Goal: Navigation & Orientation: Find specific page/section

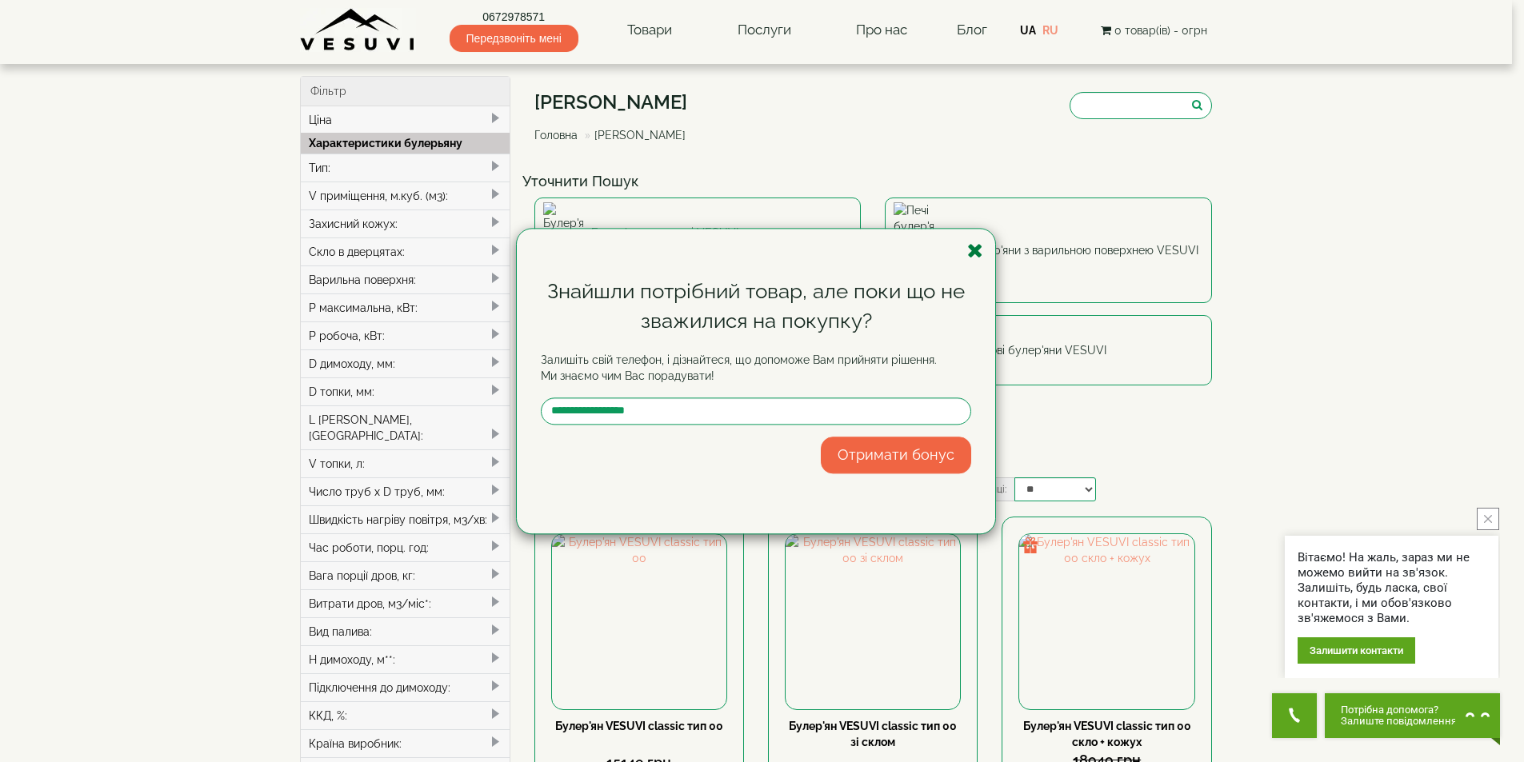
click at [976, 251] on icon "button" at bounding box center [975, 251] width 16 height 20
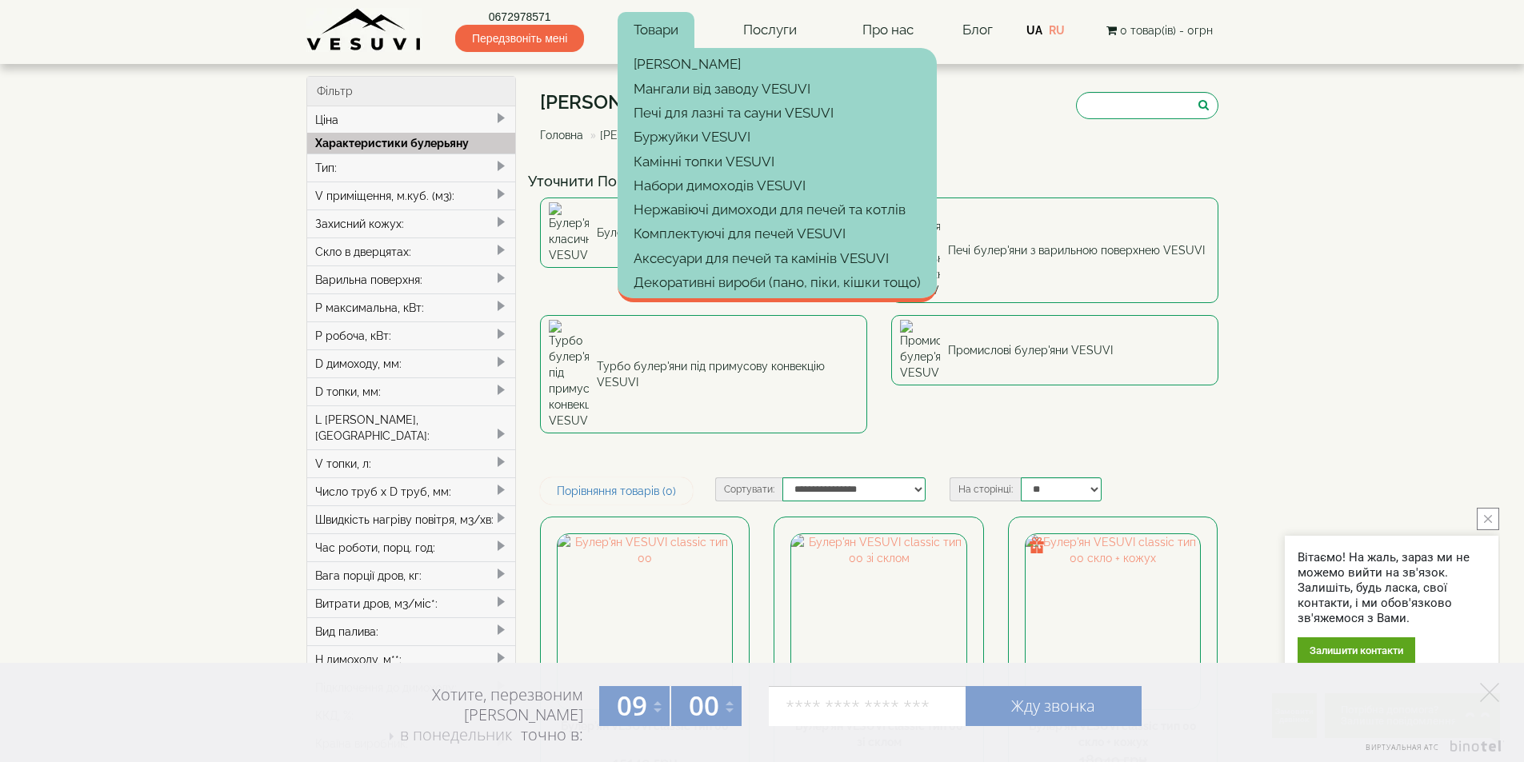
click at [660, 30] on link "Товари" at bounding box center [656, 30] width 77 height 37
click at [736, 115] on link "Печі для лазні та сауни VESUVI" at bounding box center [777, 113] width 319 height 24
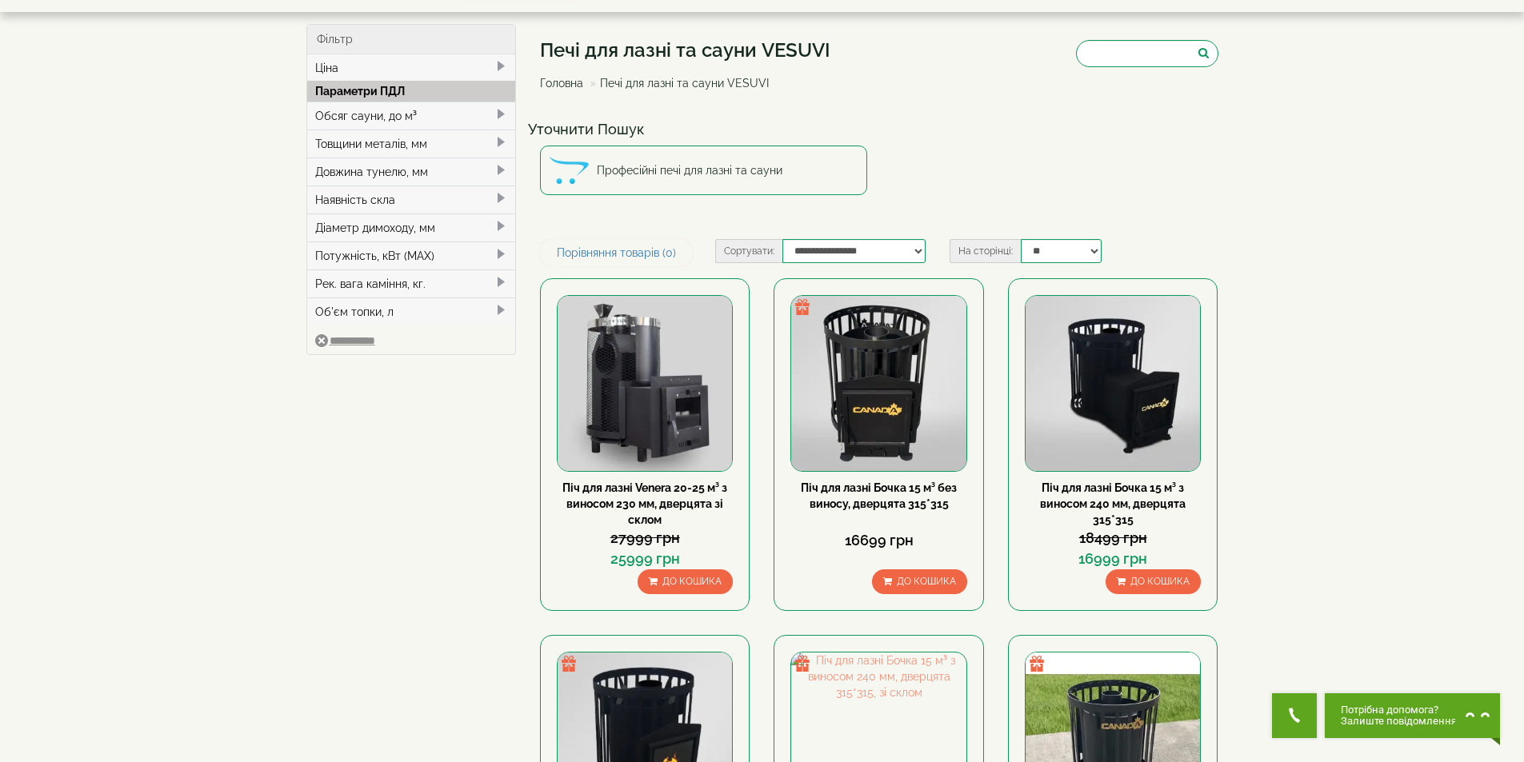
scroll to position [80, 0]
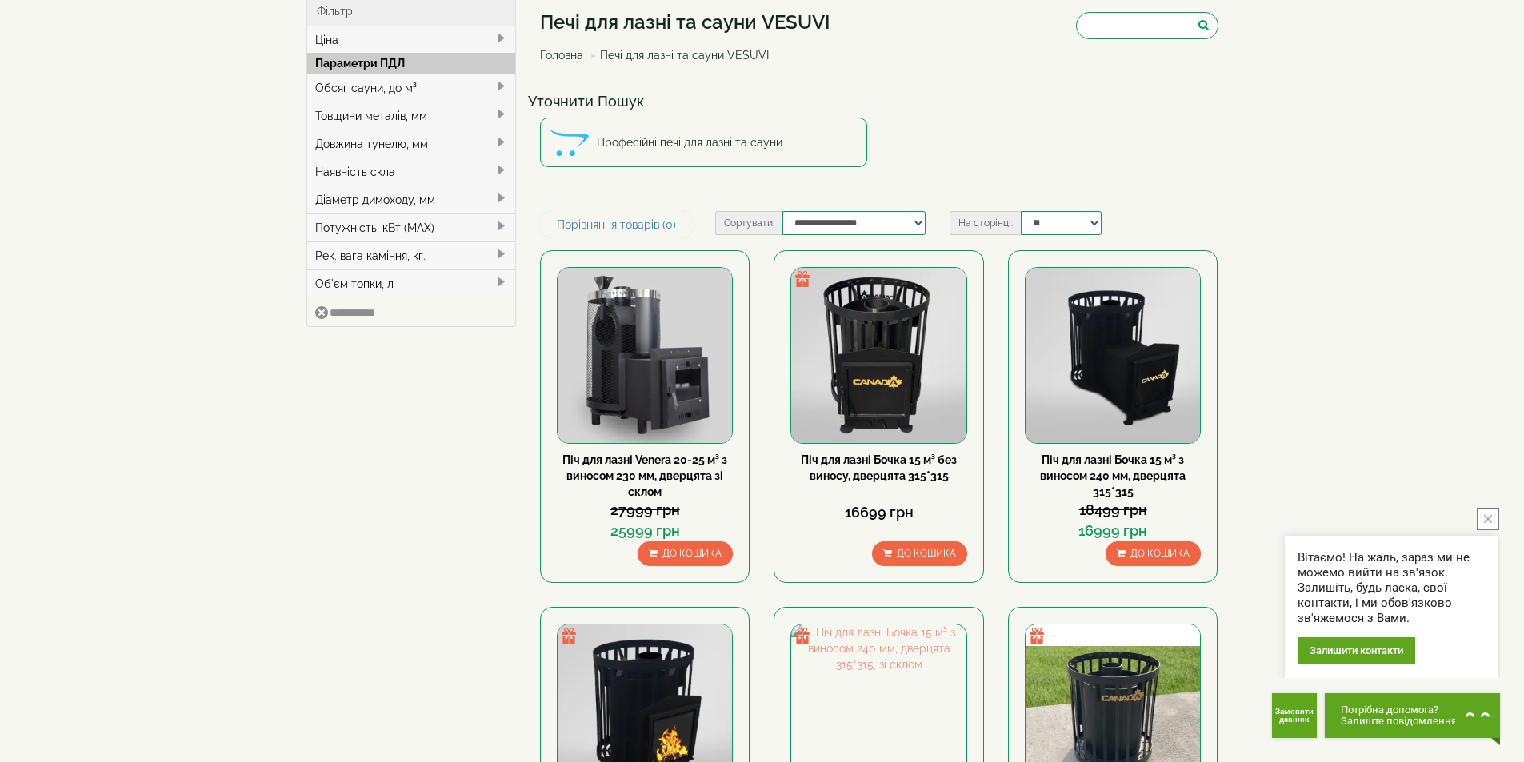
click at [1482, 514] on button "close button" at bounding box center [1488, 519] width 22 height 22
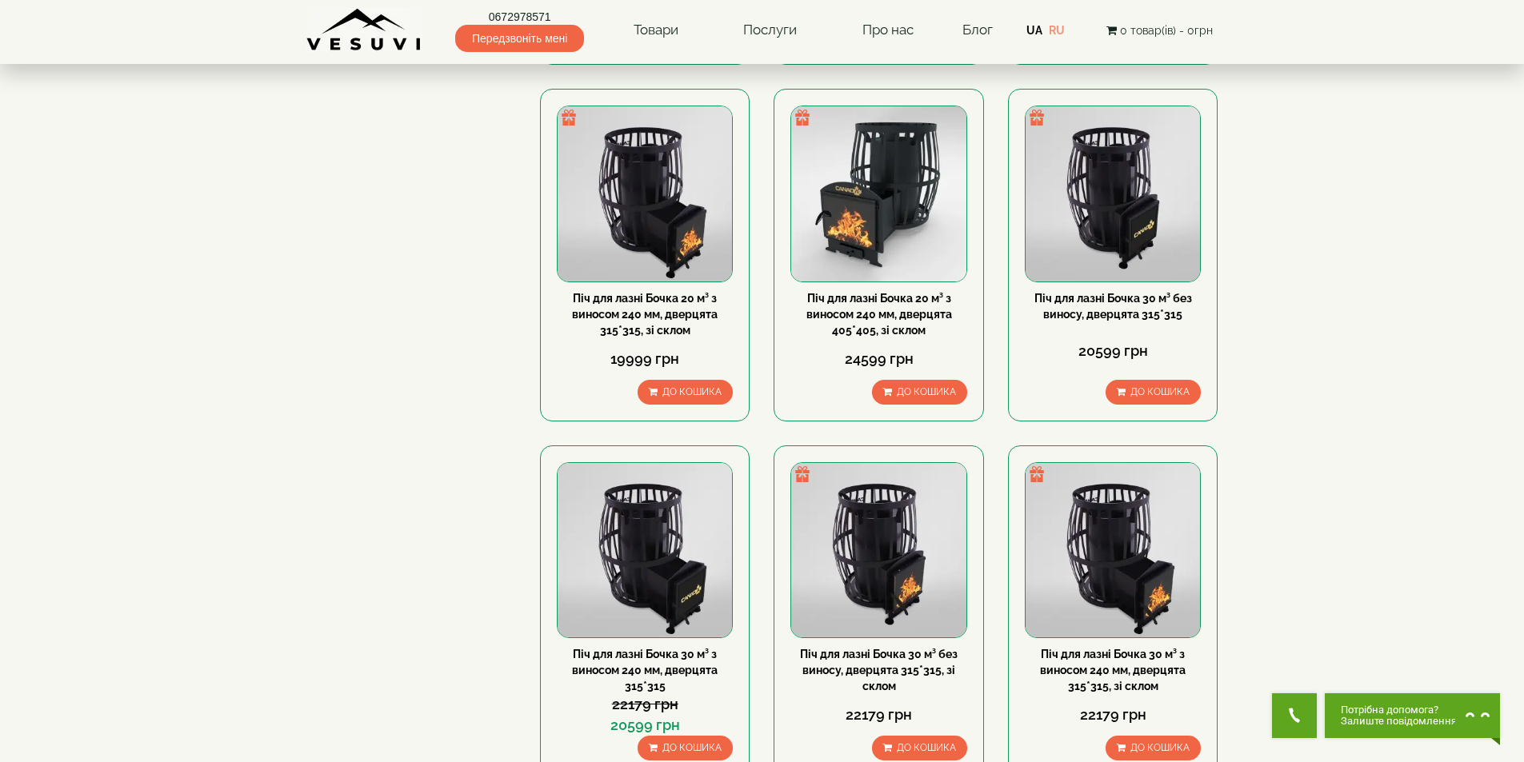
scroll to position [1520, 0]
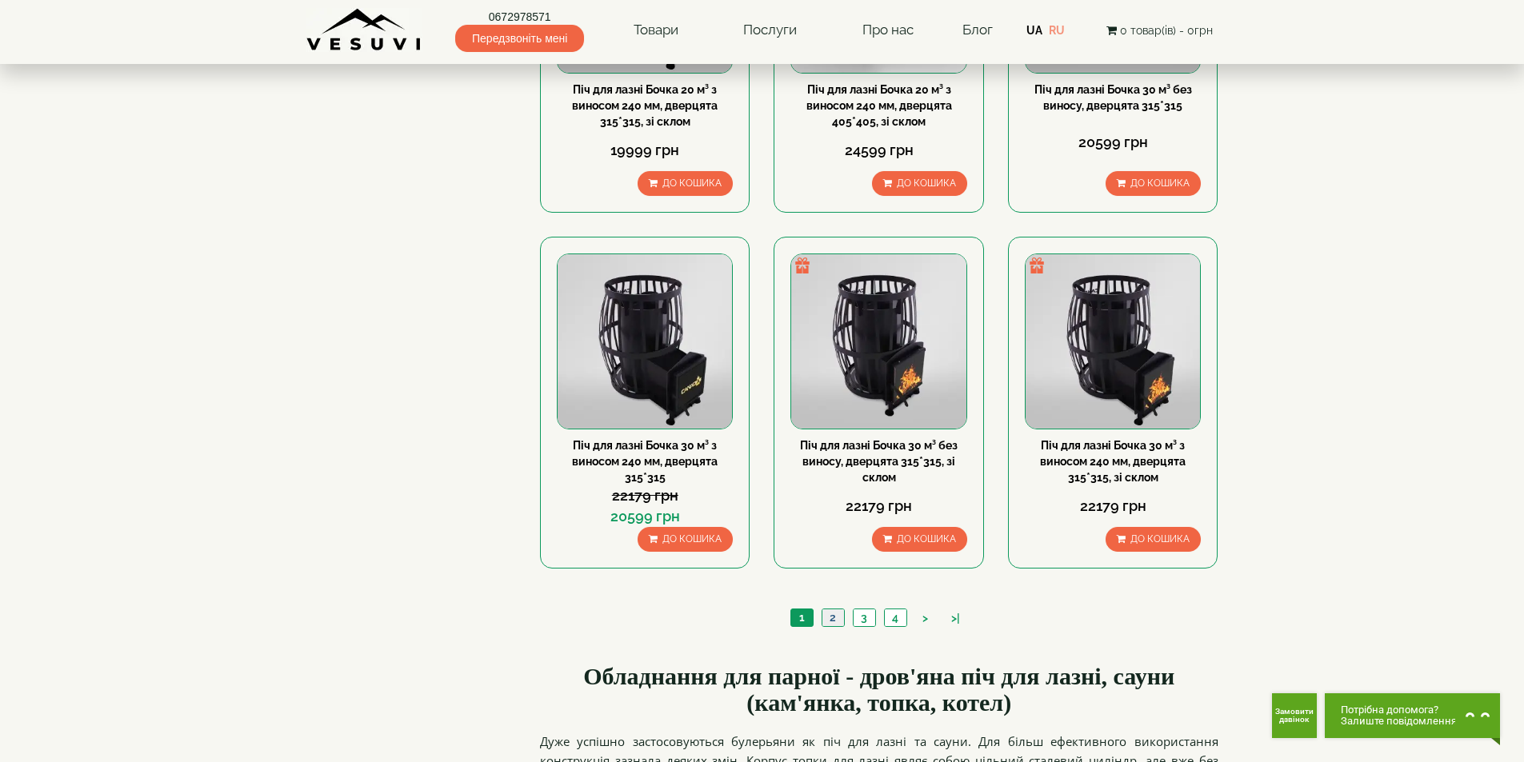
click at [831, 619] on link "2" at bounding box center [833, 618] width 22 height 17
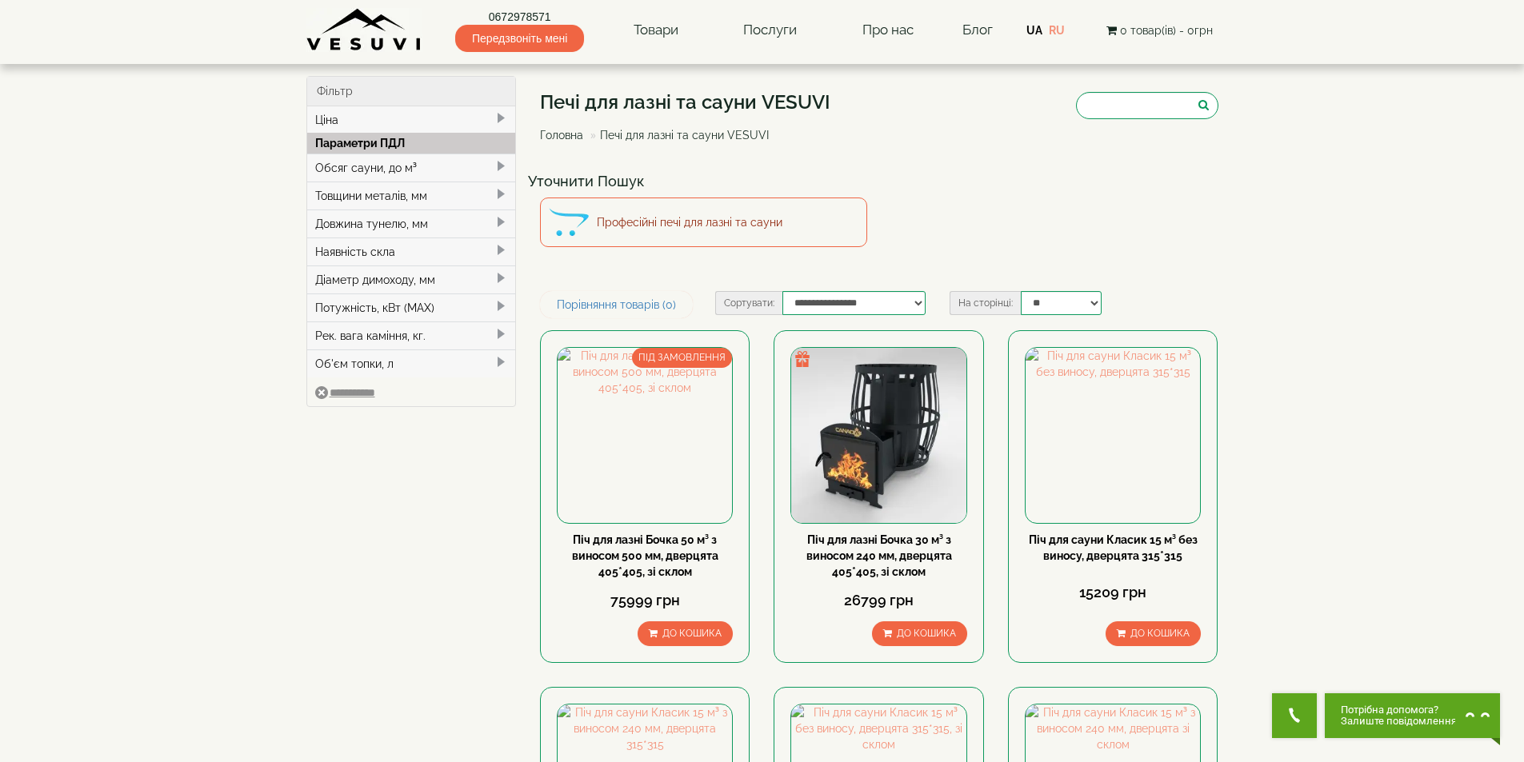
click at [746, 218] on link "Професійні печі для лазні та сауни" at bounding box center [703, 223] width 327 height 50
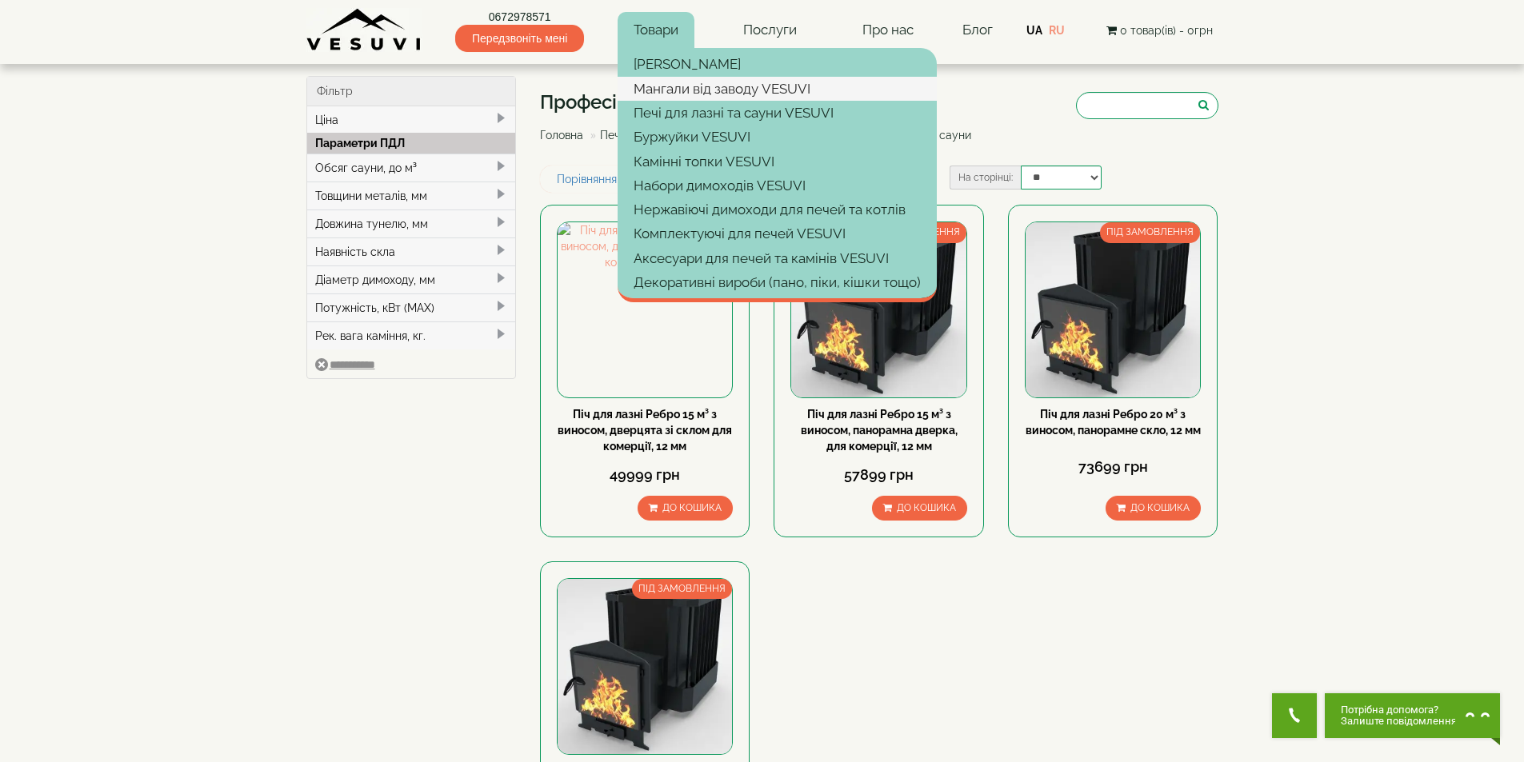
click at [711, 93] on link "Мангали від заводу VESUVI" at bounding box center [777, 89] width 319 height 24
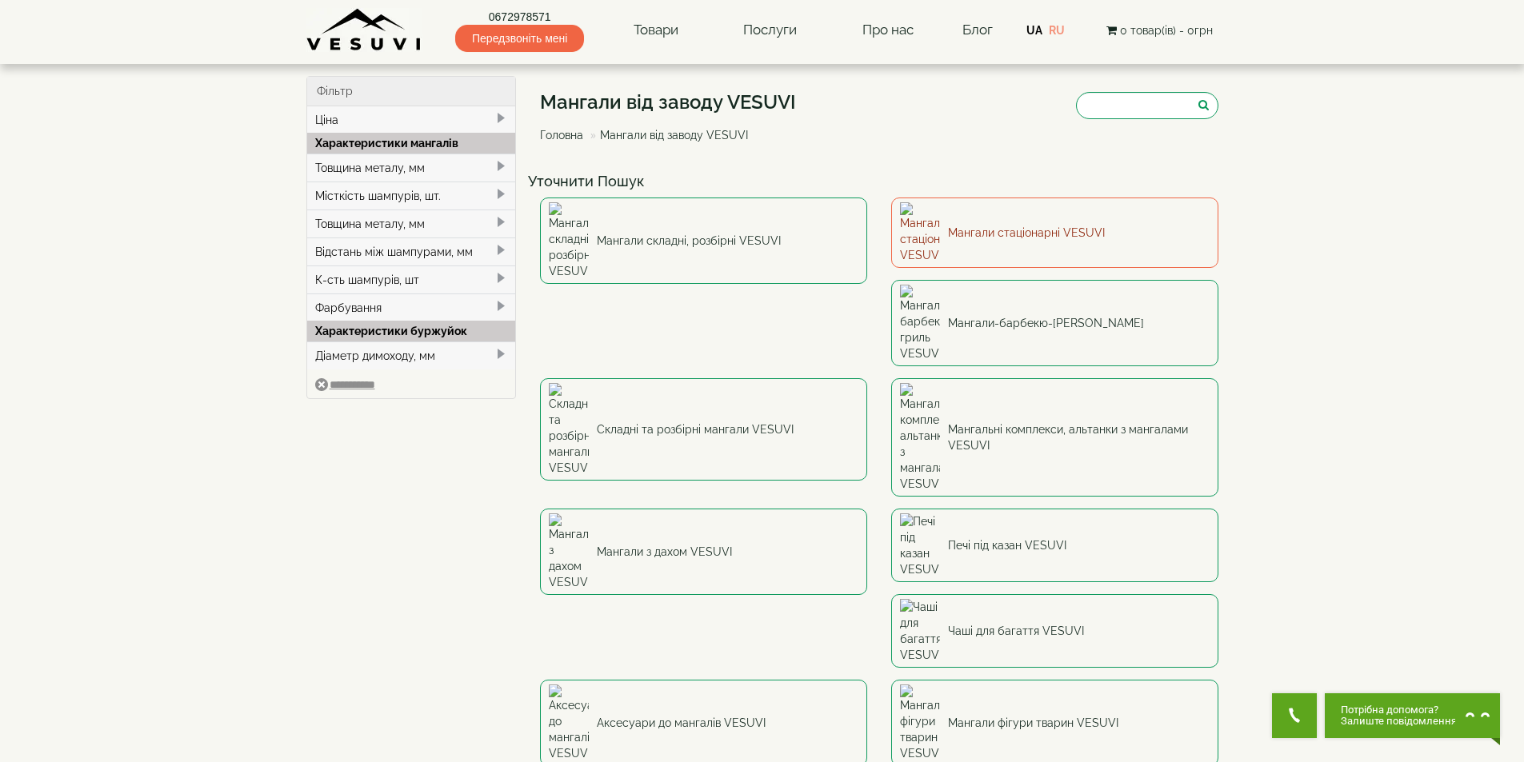
click at [1017, 225] on link "Мангали стаціонарні VESUVI" at bounding box center [1054, 233] width 327 height 70
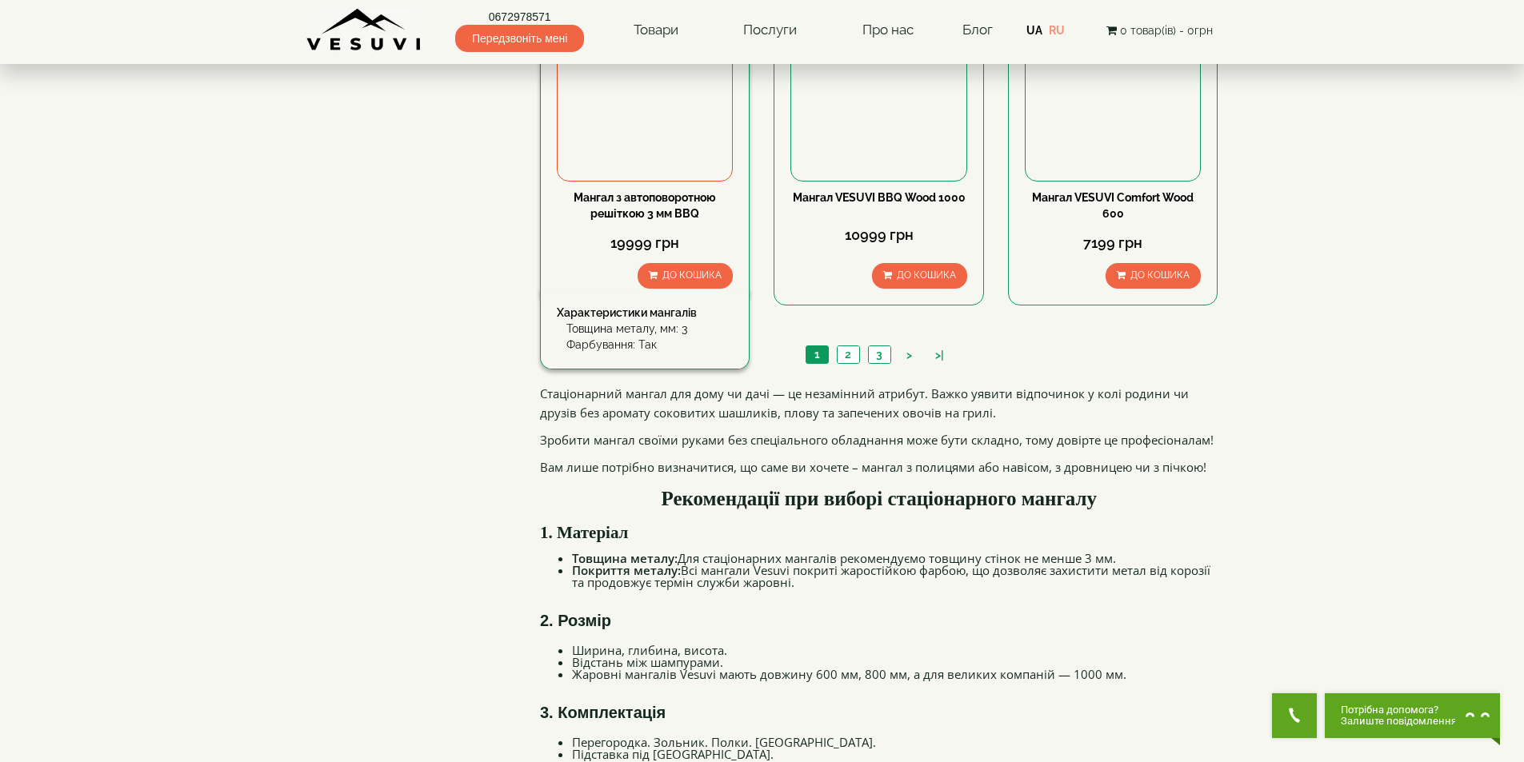
scroll to position [1600, 0]
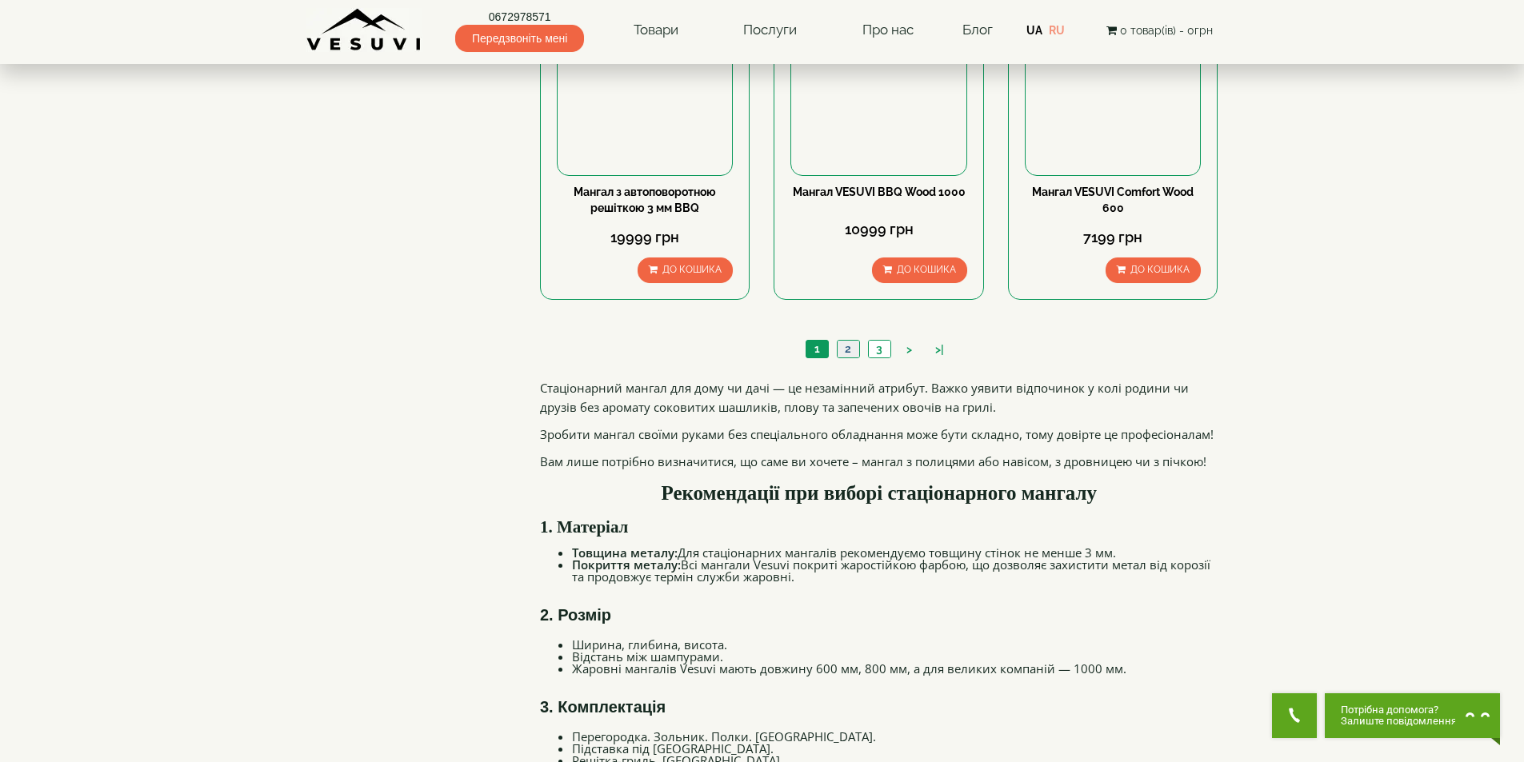
click at [853, 346] on link "2" at bounding box center [848, 349] width 22 height 17
